Goal: Task Accomplishment & Management: Manage account settings

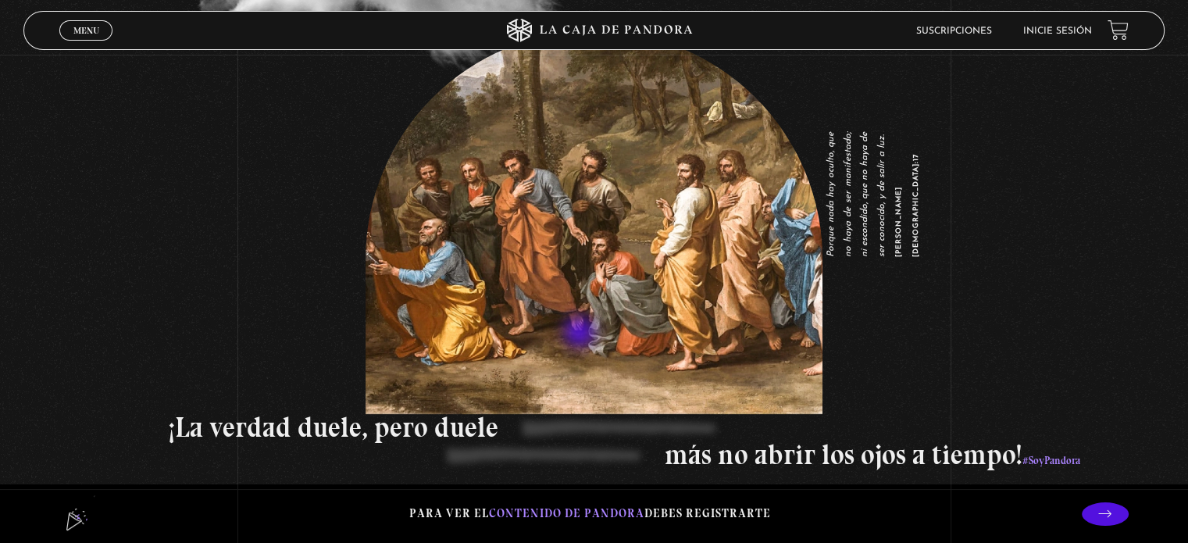
scroll to position [2188, 0]
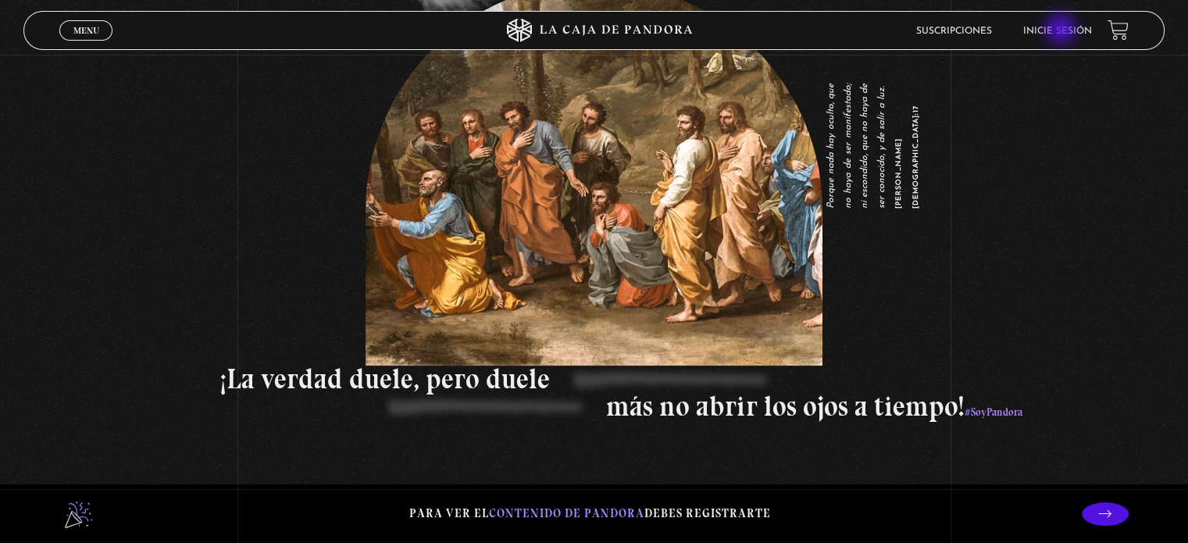
click at [1063, 30] on link "Inicie sesión" at bounding box center [1057, 31] width 69 height 9
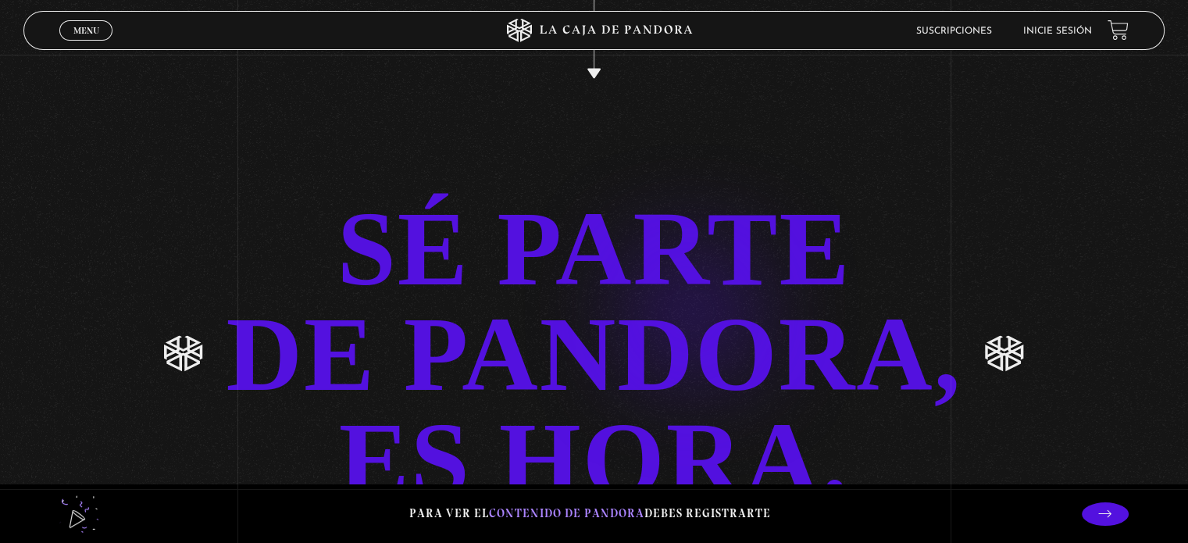
scroll to position [3335, 0]
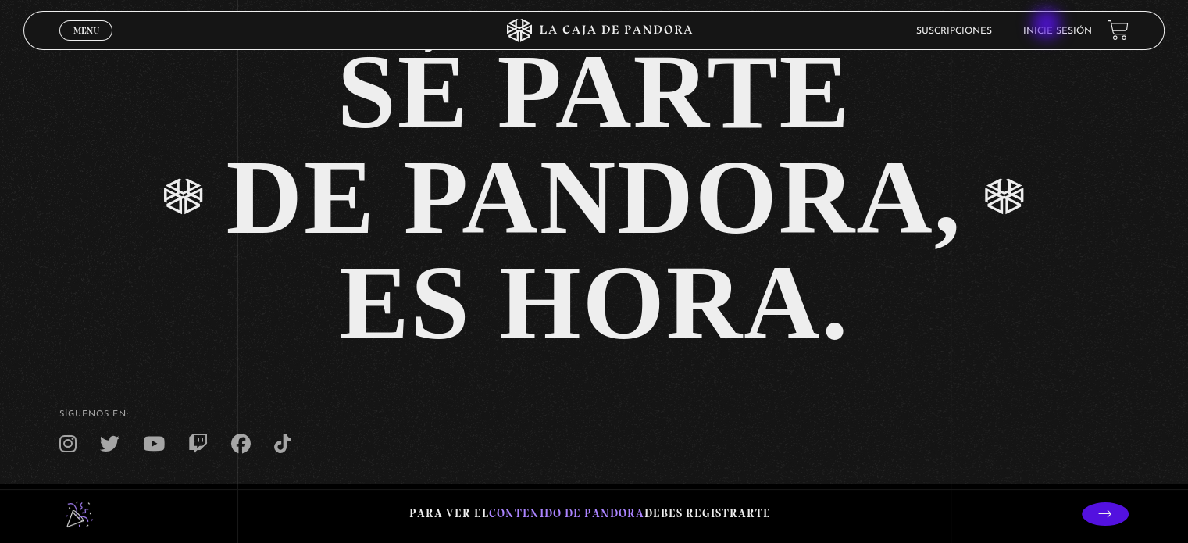
click at [1050, 24] on li "Inicie sesión" at bounding box center [1057, 31] width 69 height 24
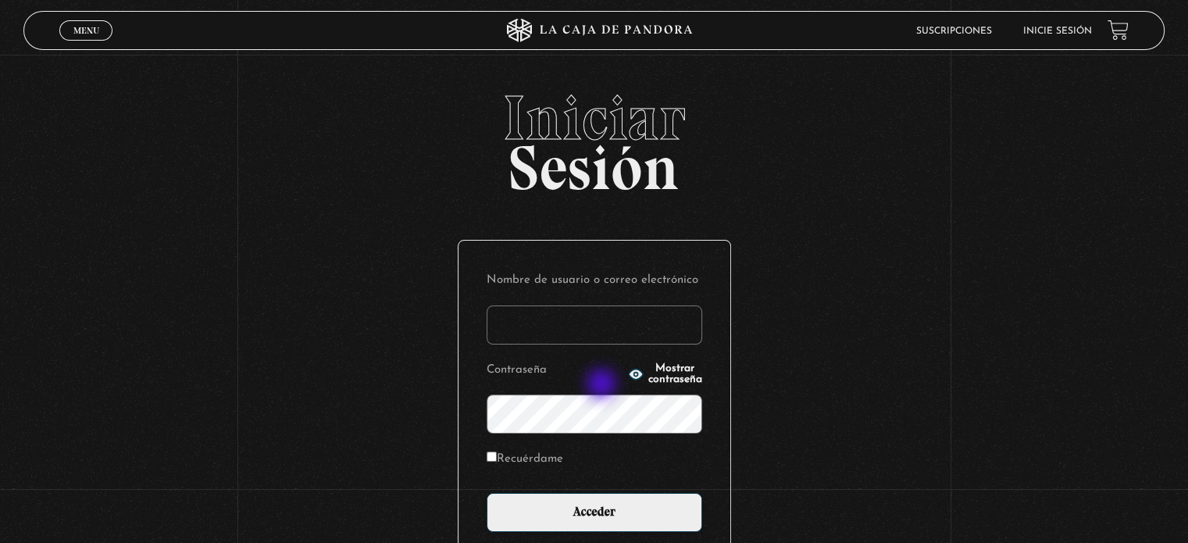
type input "[EMAIL_ADDRESS][DOMAIN_NAME]"
click at [628, 380] on icon "button" at bounding box center [636, 374] width 16 height 16
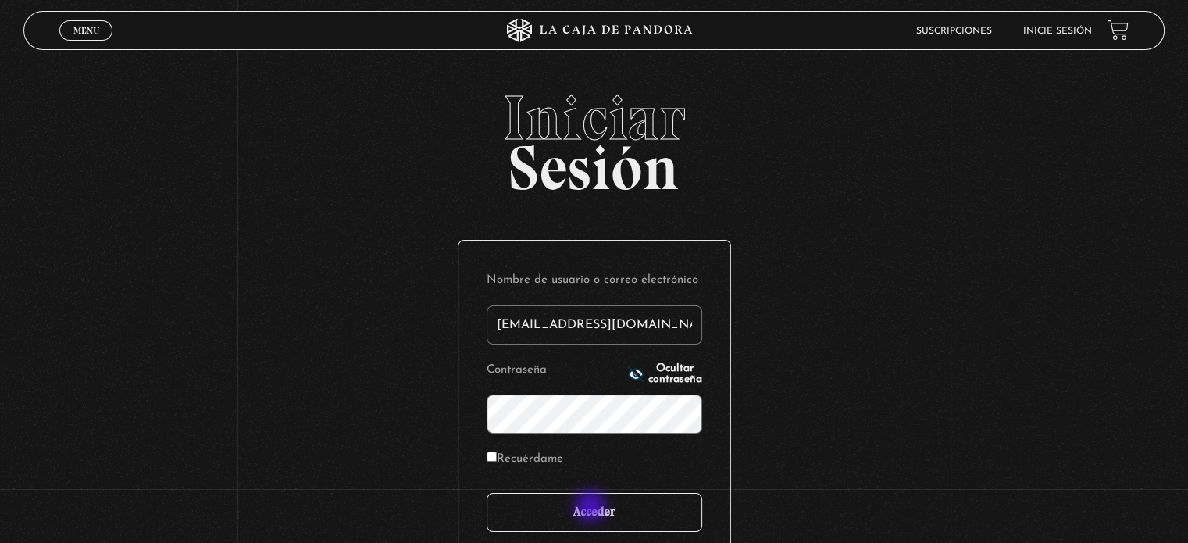
click at [592, 508] on input "Acceder" at bounding box center [595, 512] width 216 height 39
